Goal: Task Accomplishment & Management: Complete application form

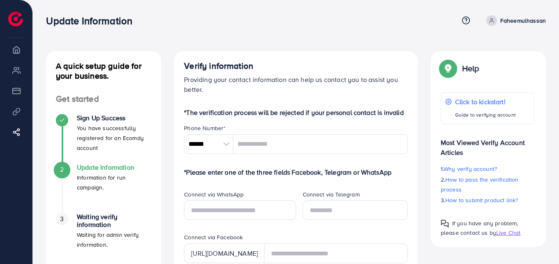
click at [224, 145] on div at bounding box center [226, 144] width 14 height 20
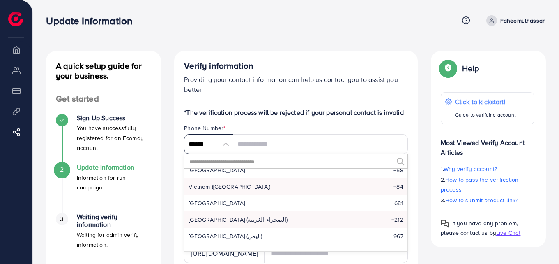
scroll to position [3899, 0]
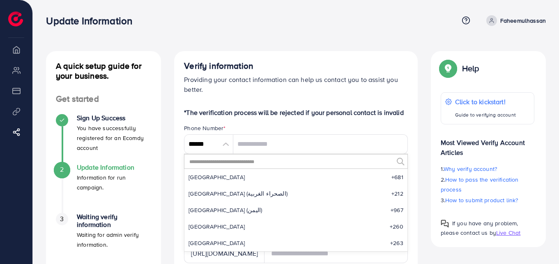
click at [251, 164] on input "text" at bounding box center [291, 161] width 205 height 14
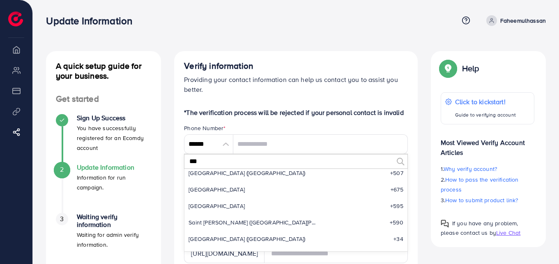
scroll to position [0, 0]
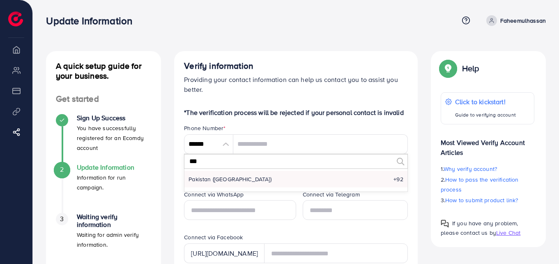
type input "***"
click at [371, 183] on li "Pakistan (‫[GEOGRAPHIC_DATA]‬‎) +92" at bounding box center [296, 179] width 223 height 16
type input "******"
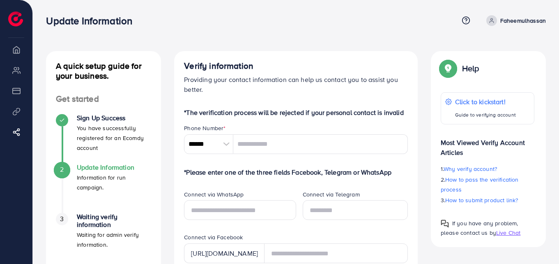
drag, startPoint x: 20, startPoint y: 96, endPoint x: 17, endPoint y: 85, distance: 12.0
click at [19, 92] on li "Payment" at bounding box center [16, 90] width 32 height 16
click at [17, 51] on li "Overview" at bounding box center [16, 49] width 32 height 16
drag, startPoint x: 14, startPoint y: 86, endPoint x: 21, endPoint y: 96, distance: 11.9
click at [15, 86] on li "Payment" at bounding box center [16, 90] width 32 height 16
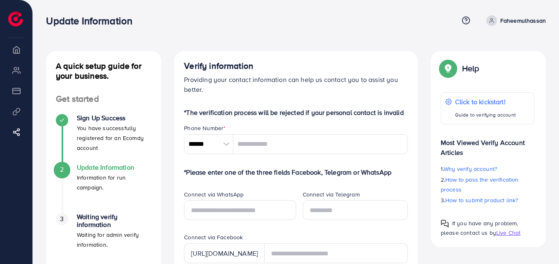
drag, startPoint x: 21, startPoint y: 97, endPoint x: 22, endPoint y: 103, distance: 6.6
click at [21, 98] on li "Payment" at bounding box center [16, 90] width 32 height 16
click at [17, 125] on ul "Overview My ad accounts Payment Product Links Affiliate Program" at bounding box center [16, 97] width 32 height 112
click at [16, 132] on icon at bounding box center [18, 132] width 8 height 8
